Goal: Information Seeking & Learning: Find specific fact

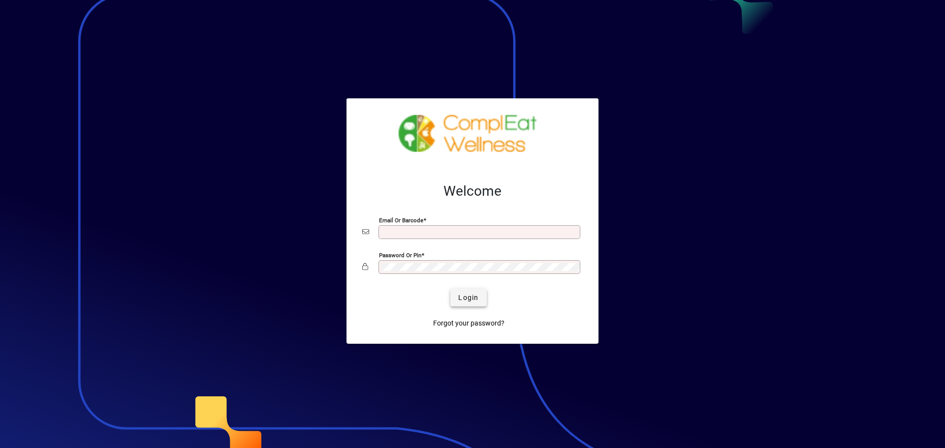
type input "**********"
click at [466, 299] on span "Login" at bounding box center [468, 298] width 20 height 10
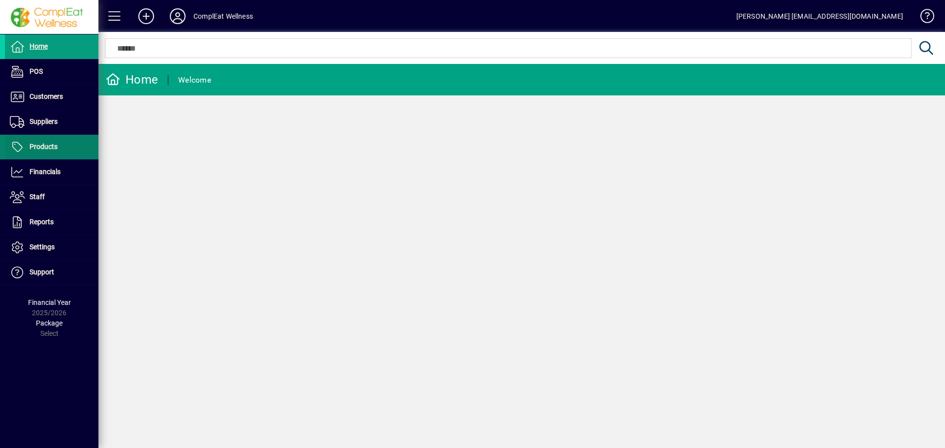
click at [56, 148] on span "Products" at bounding box center [44, 147] width 28 height 8
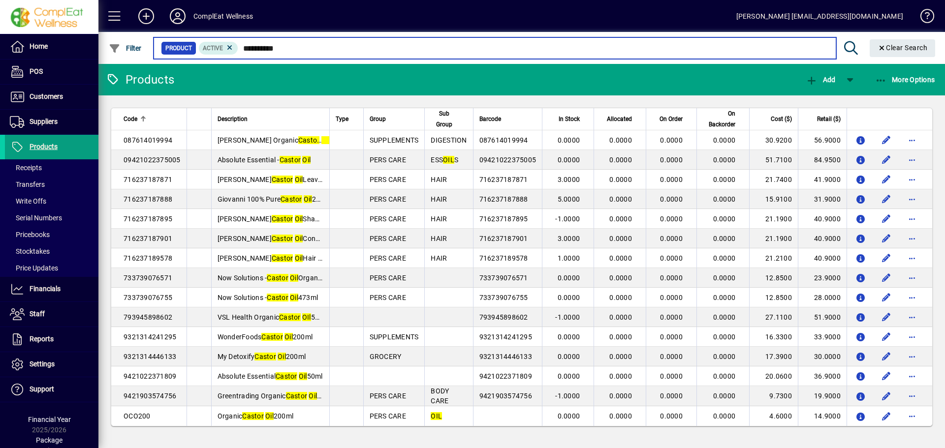
type input "**********"
